Goal: Find specific page/section: Find specific page/section

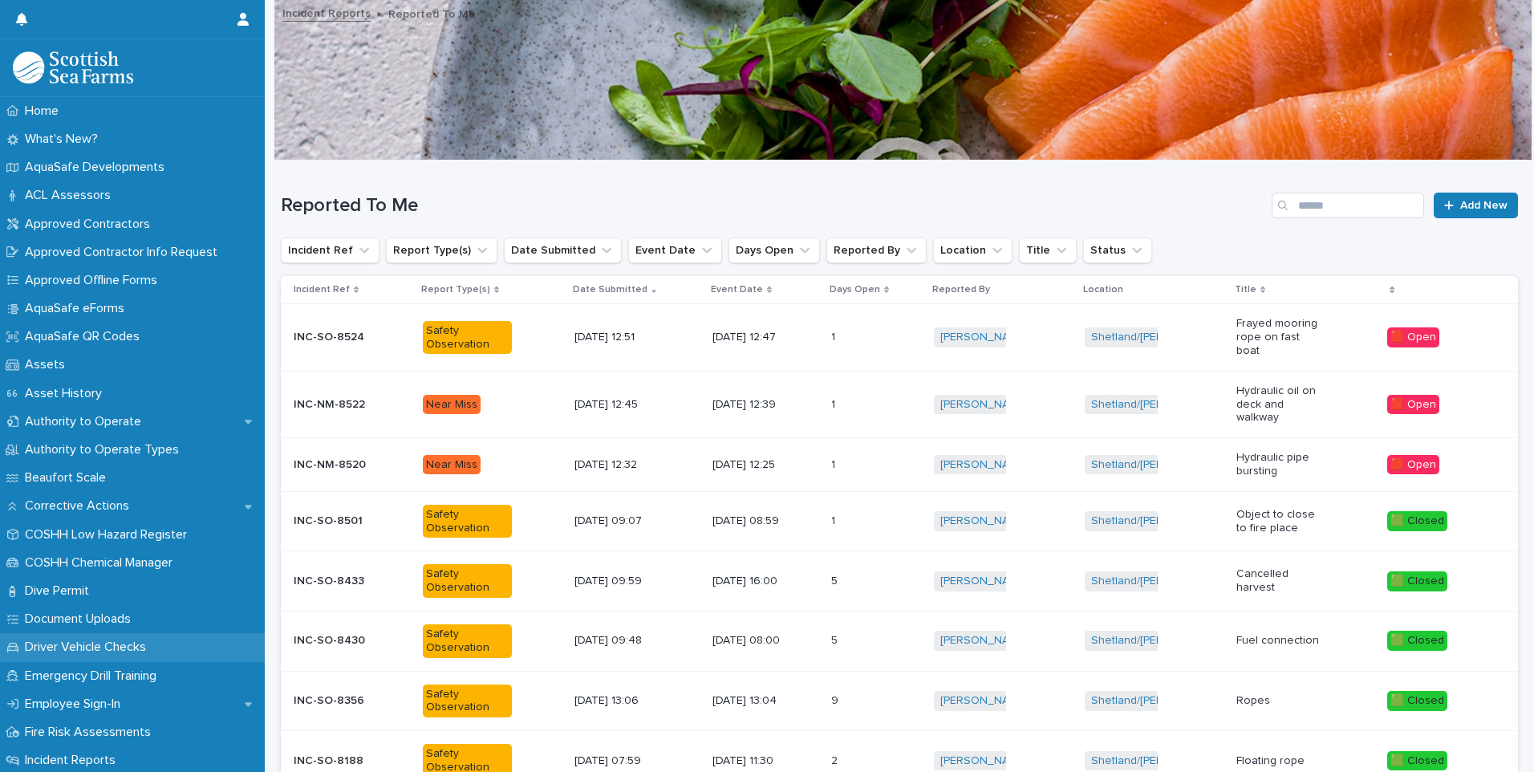
scroll to position [66, 0]
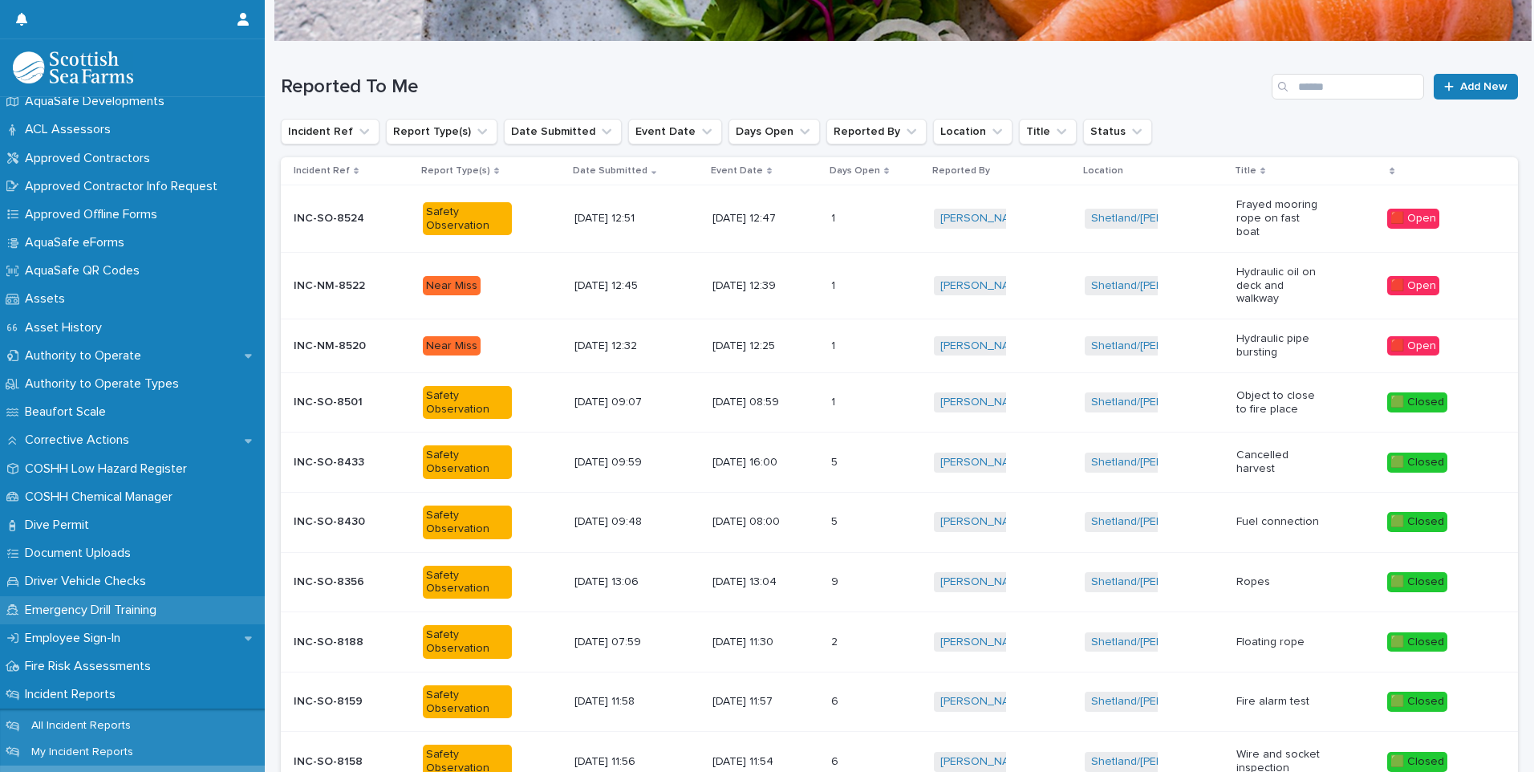
click at [91, 614] on p "Emergency Drill Training" at bounding box center [93, 609] width 151 height 15
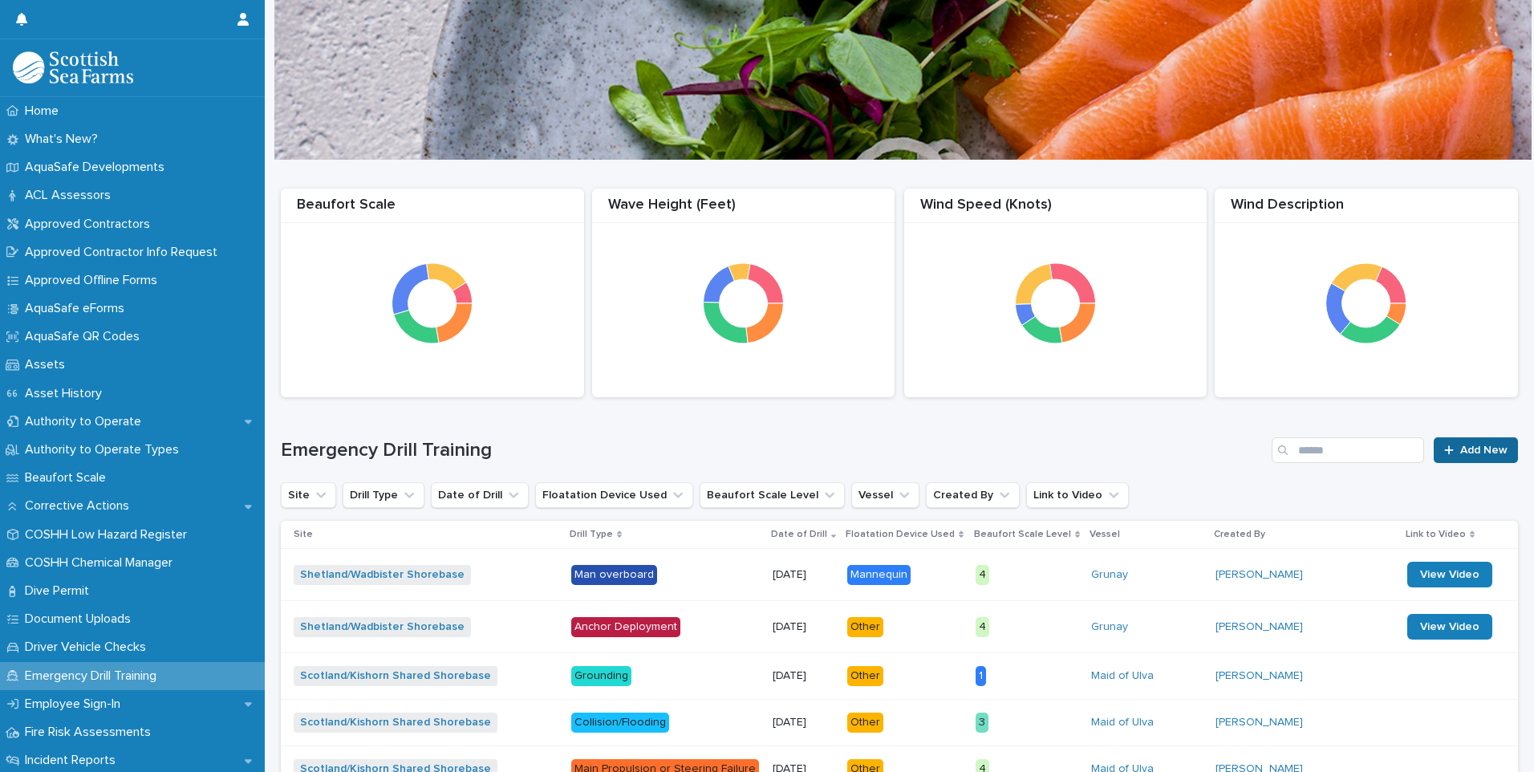
click at [1447, 455] on link "Add New" at bounding box center [1475, 450] width 84 height 26
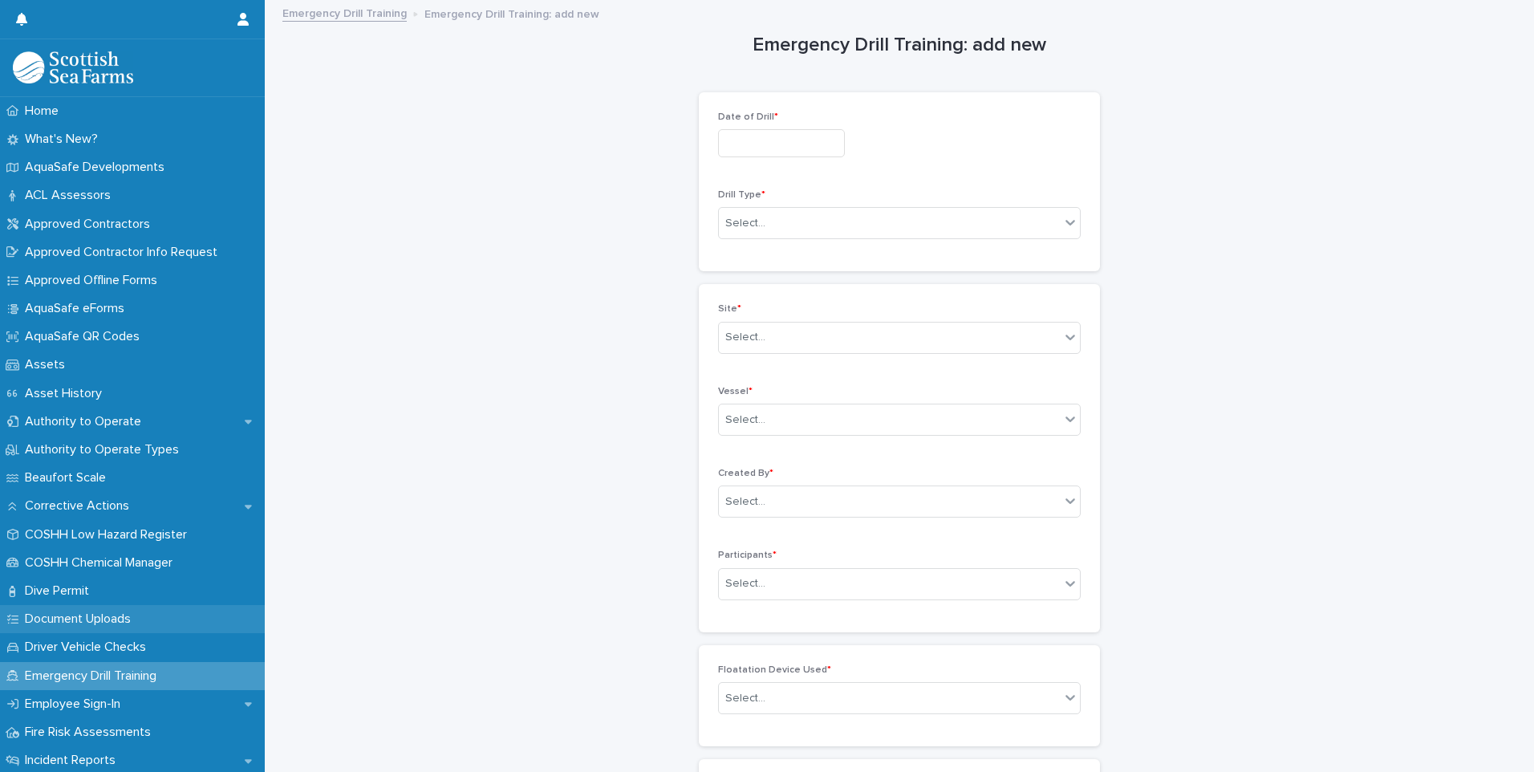
click at [111, 625] on p "Document Uploads" at bounding box center [80, 618] width 125 height 15
